Goal: Check status: Check status

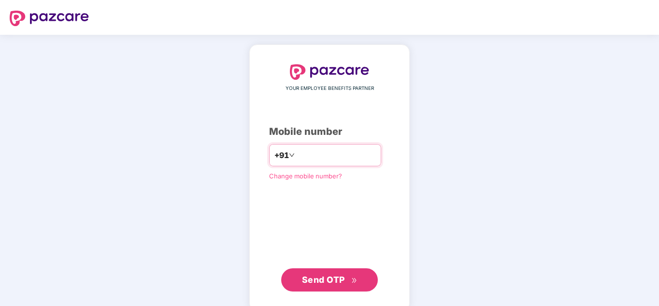
click at [299, 153] on input "number" at bounding box center [335, 154] width 79 height 15
type input "**********"
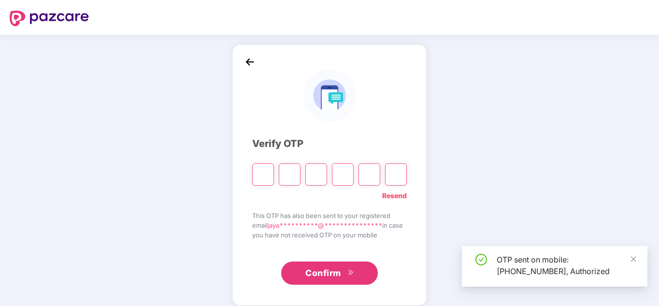
click at [260, 177] on input "Please enter verification code. Digit 1" at bounding box center [263, 174] width 22 height 22
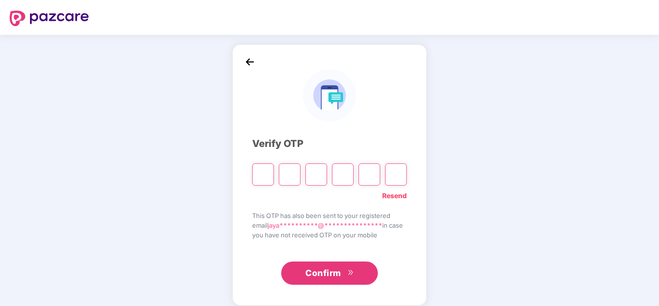
type input "*"
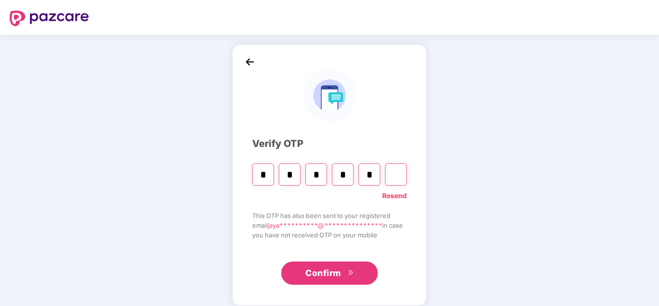
type input "*"
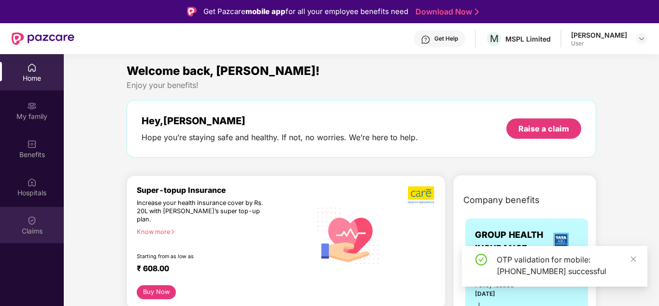
click at [30, 218] on img at bounding box center [32, 220] width 10 height 10
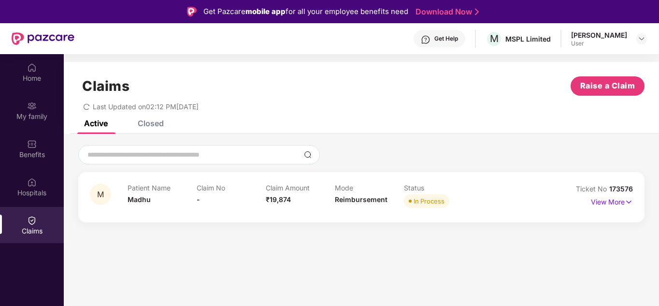
click at [493, 182] on div "M Patient Name Madhu Claim No - Claim Amount ₹19,874 Mode Reimbursement Status …" at bounding box center [361, 197] width 566 height 50
click at [630, 203] on img at bounding box center [628, 201] width 8 height 11
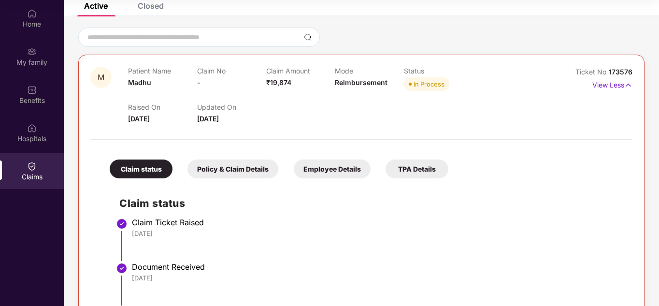
scroll to position [63, 0]
click at [239, 170] on div "Policy & Claim Details" at bounding box center [232, 169] width 91 height 19
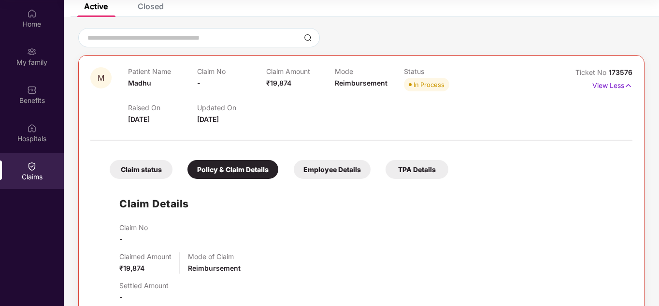
click at [335, 174] on div "Employee Details" at bounding box center [332, 169] width 77 height 19
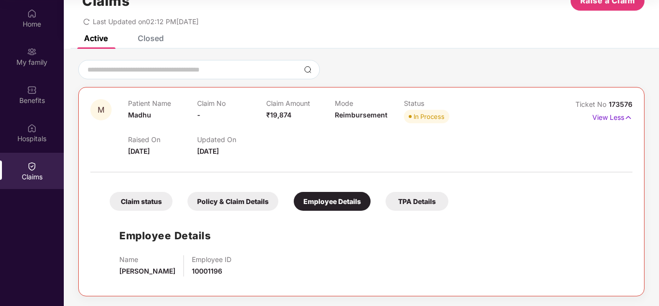
scroll to position [31, 0]
click at [424, 200] on div "TPA Details" at bounding box center [416, 201] width 63 height 19
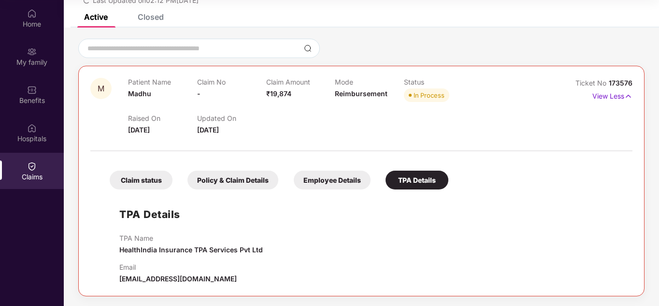
scroll to position [0, 0]
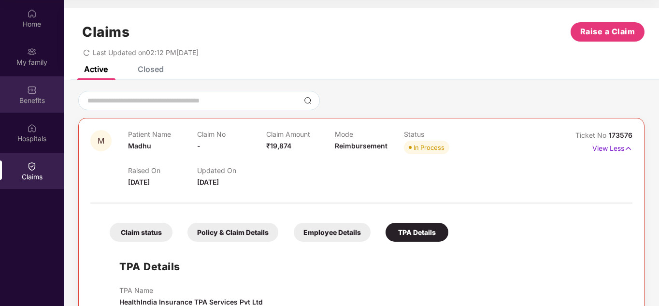
click at [15, 97] on div "Benefits" at bounding box center [32, 101] width 64 height 10
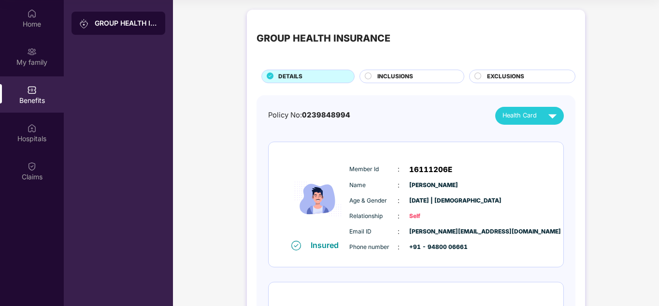
click at [402, 79] on span "INCLUSIONS" at bounding box center [395, 76] width 36 height 9
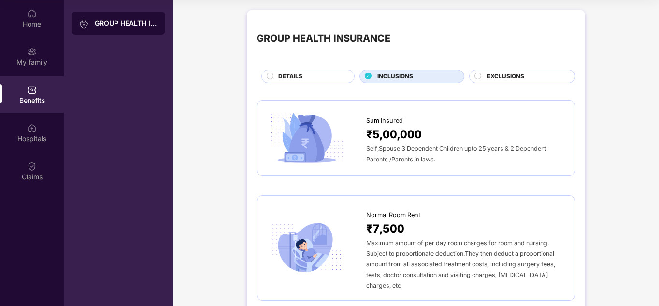
click at [519, 78] on span "EXCLUSIONS" at bounding box center [505, 76] width 37 height 9
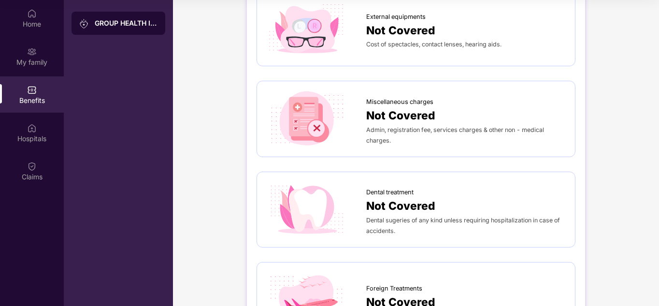
scroll to position [203, 0]
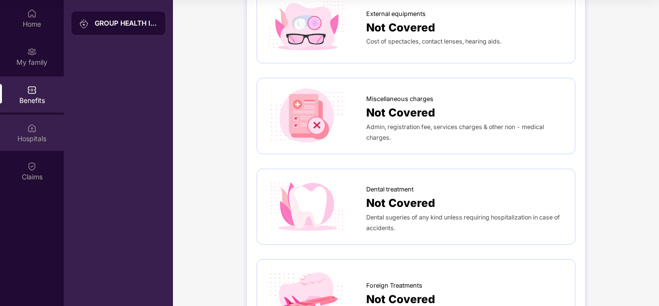
click at [26, 121] on div "Hospitals" at bounding box center [32, 132] width 64 height 36
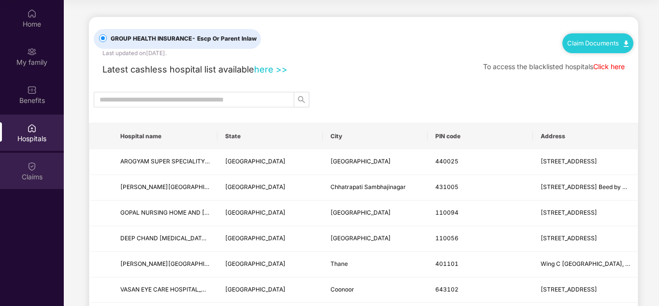
click at [44, 159] on div "Claims" at bounding box center [32, 171] width 64 height 36
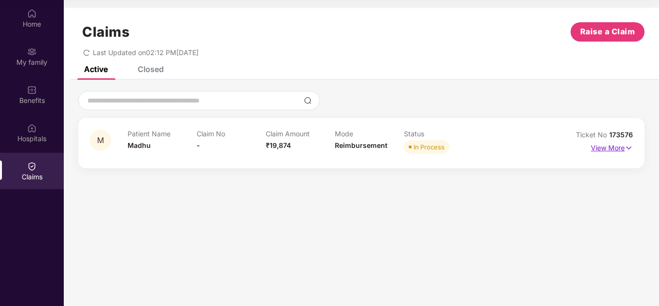
click at [629, 144] on img at bounding box center [628, 147] width 8 height 11
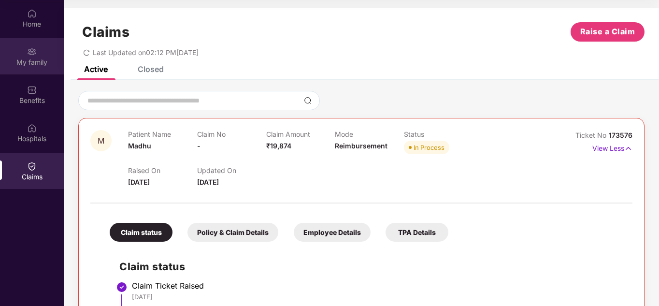
click at [32, 54] on img at bounding box center [32, 52] width 10 height 10
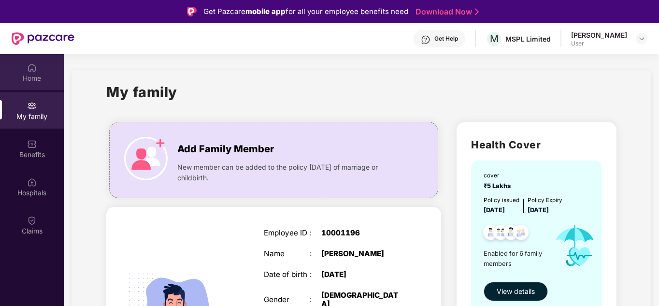
click at [32, 70] on img at bounding box center [32, 68] width 10 height 10
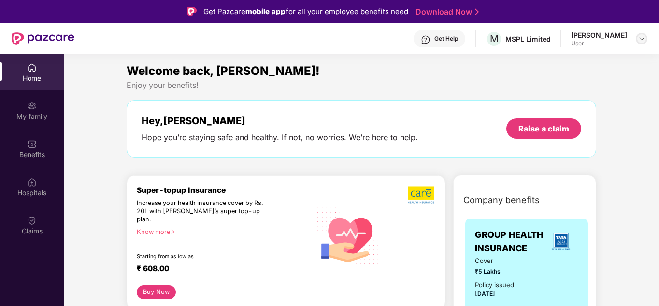
click at [640, 40] on img at bounding box center [641, 39] width 8 height 8
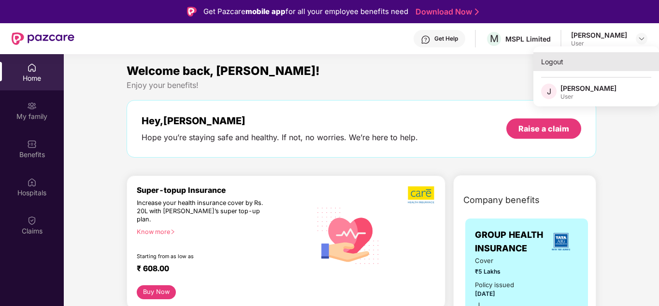
click at [543, 56] on div "Logout" at bounding box center [596, 61] width 126 height 19
